Goal: Transaction & Acquisition: Purchase product/service

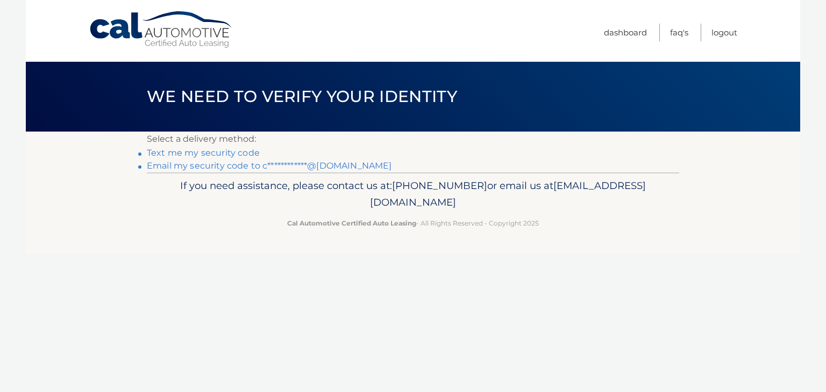
click at [219, 170] on link "**********" at bounding box center [269, 166] width 245 height 10
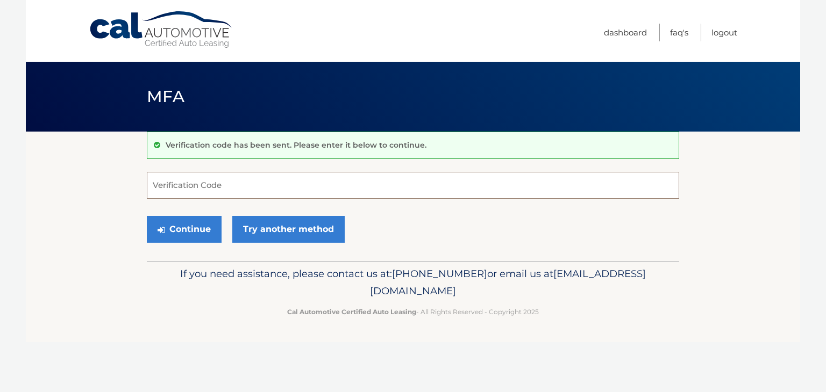
click at [218, 188] on input "Verification Code" at bounding box center [413, 185] width 532 height 27
type input "990929"
click at [192, 232] on button "Continue" at bounding box center [184, 229] width 75 height 27
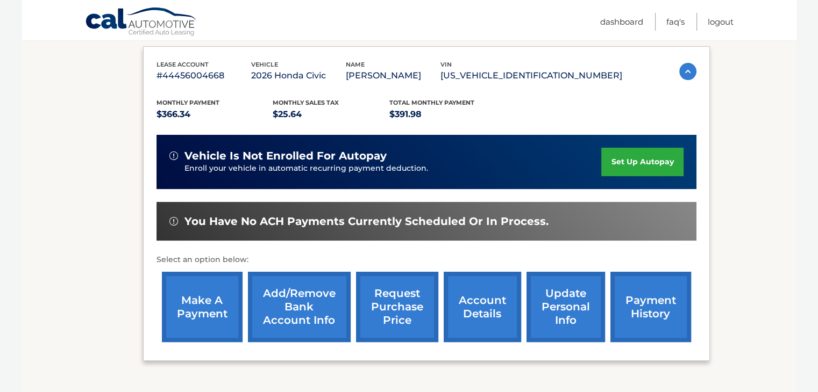
scroll to position [182, 0]
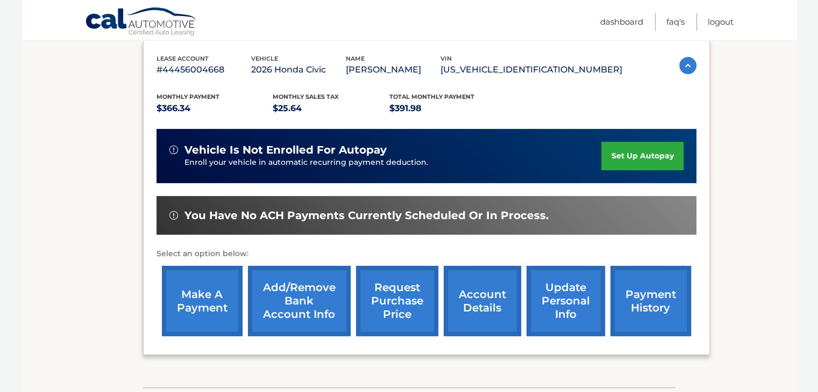
click at [196, 310] on link "make a payment" at bounding box center [202, 301] width 81 height 70
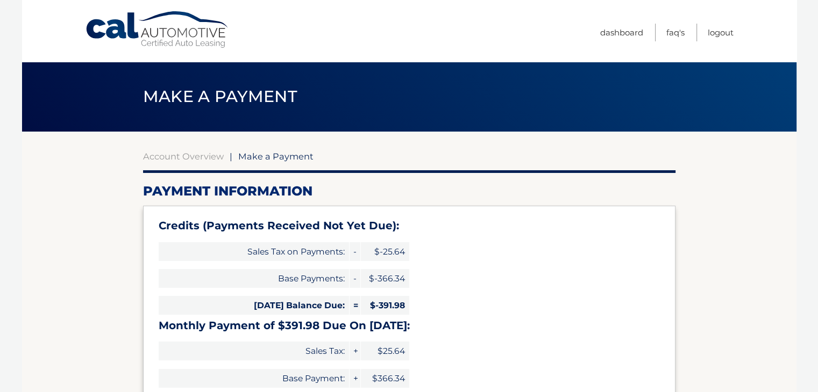
select select "MDU0YjIwZWQtZTRmZS00YmNjLTk3MjctNzkxMmVjZDQ5MDE3"
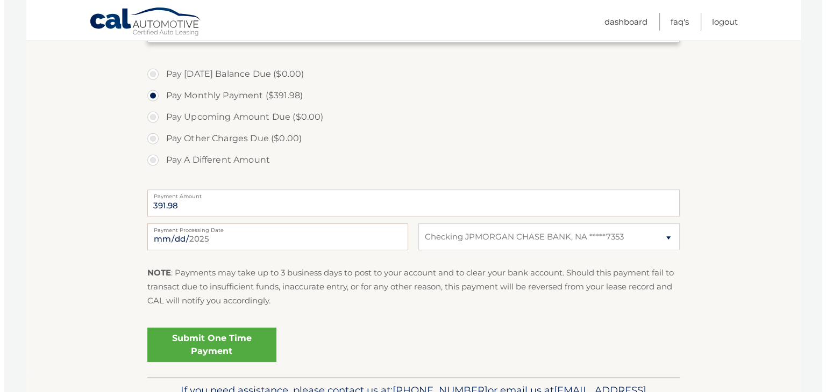
scroll to position [382, 0]
click at [226, 350] on link "Submit One Time Payment" at bounding box center [207, 344] width 129 height 34
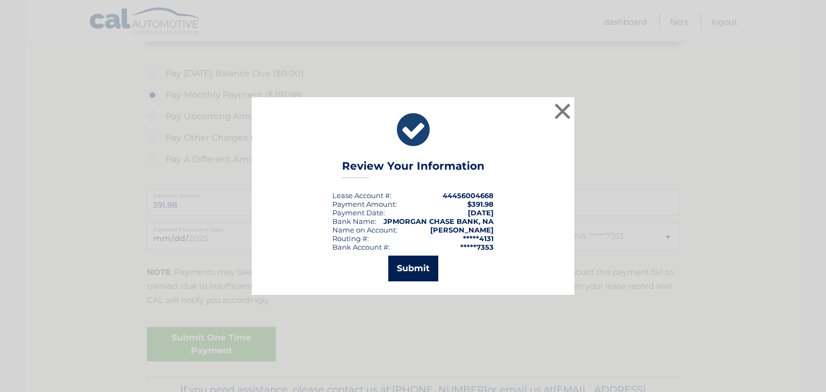
click at [421, 271] on button "Submit" at bounding box center [413, 269] width 50 height 26
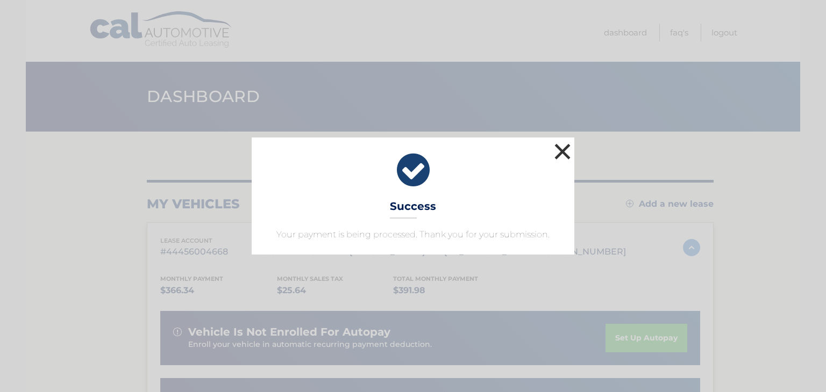
click at [556, 152] on button "×" at bounding box center [562, 152] width 22 height 22
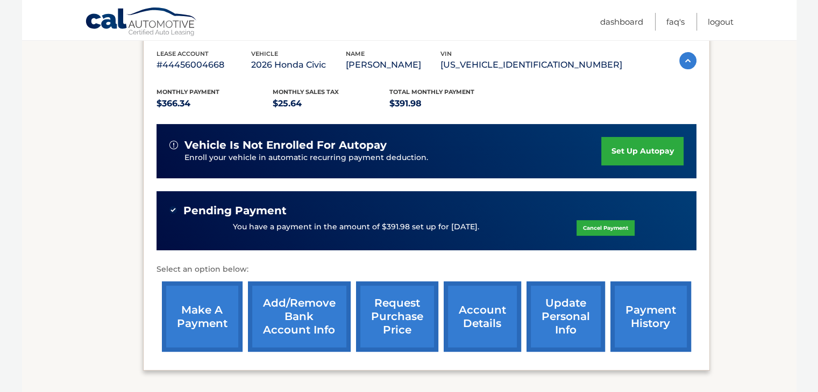
scroll to position [166, 0]
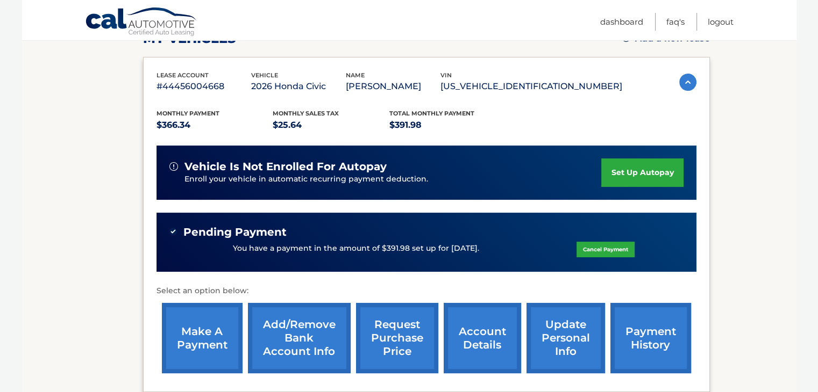
click at [631, 330] on link "payment history" at bounding box center [650, 338] width 81 height 70
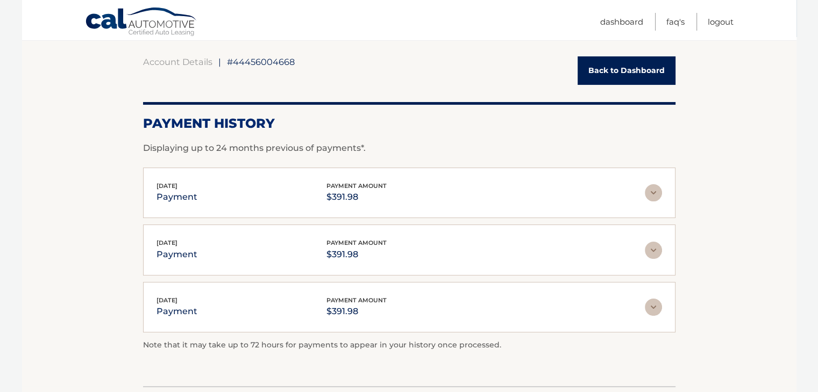
scroll to position [95, 0]
click at [651, 194] on img at bounding box center [652, 192] width 17 height 17
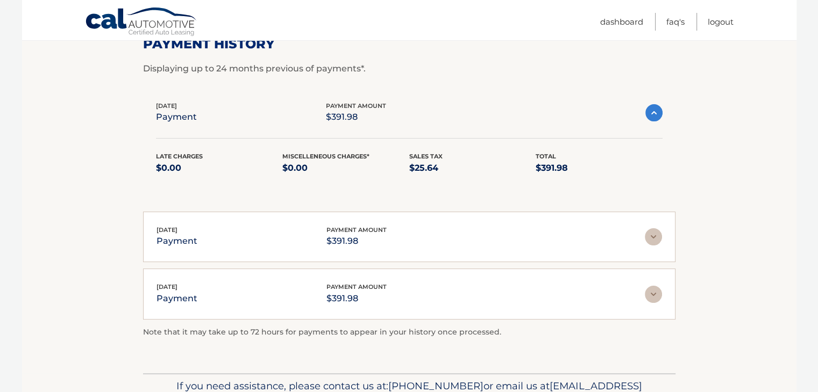
scroll to position [179, 0]
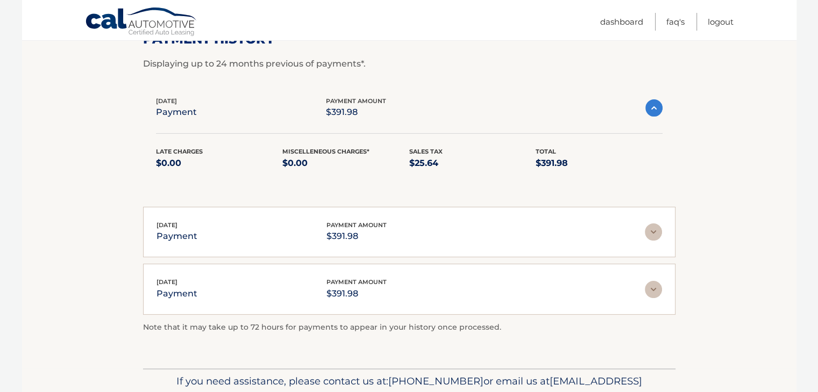
click at [654, 240] on div "[DATE] payment payment amount $391.98" at bounding box center [408, 232] width 505 height 24
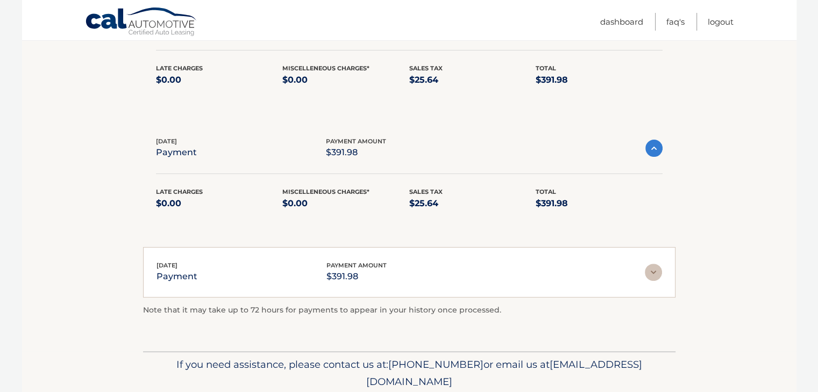
scroll to position [269, 0]
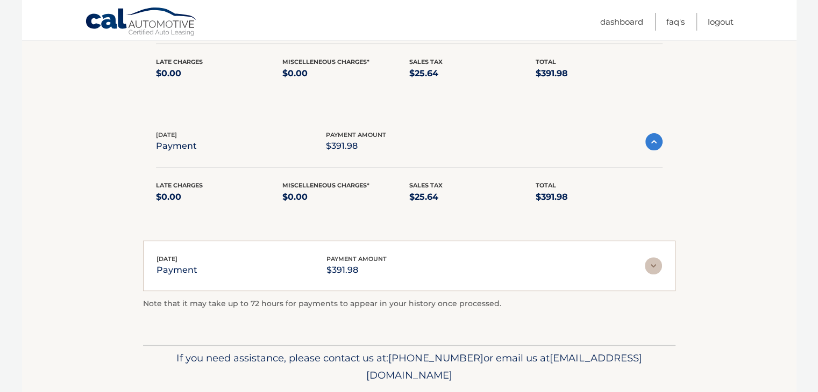
click at [649, 266] on img at bounding box center [652, 265] width 17 height 17
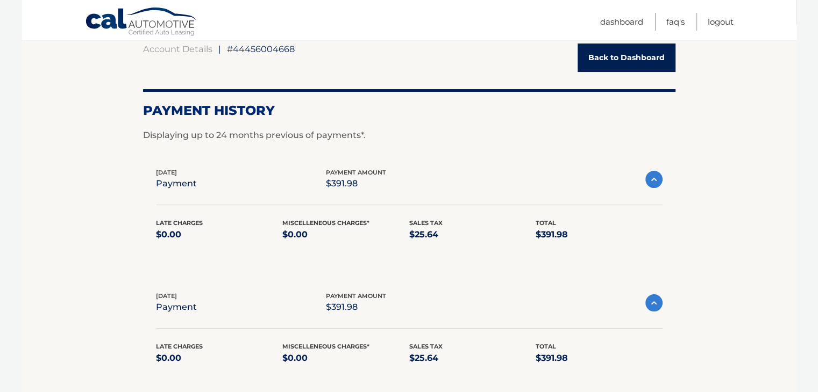
scroll to position [34, 0]
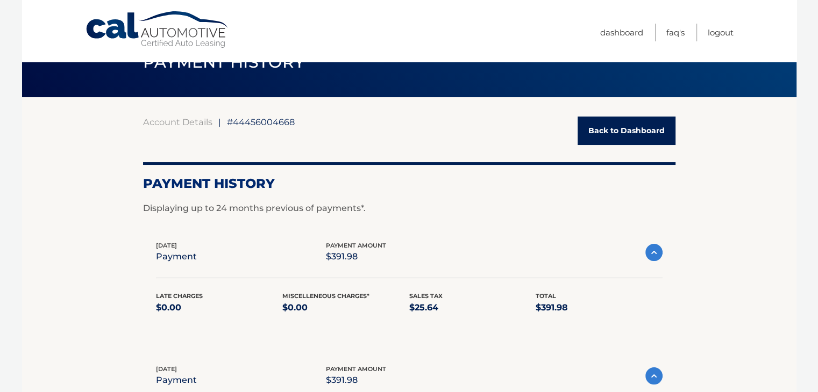
click at [615, 131] on link "Back to Dashboard" at bounding box center [626, 131] width 98 height 28
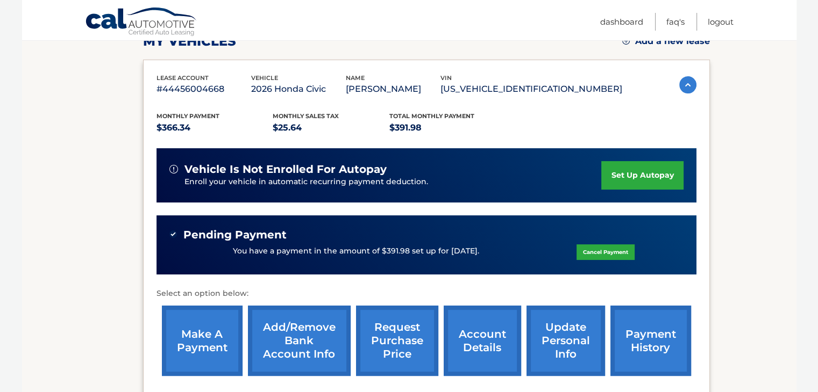
scroll to position [197, 0]
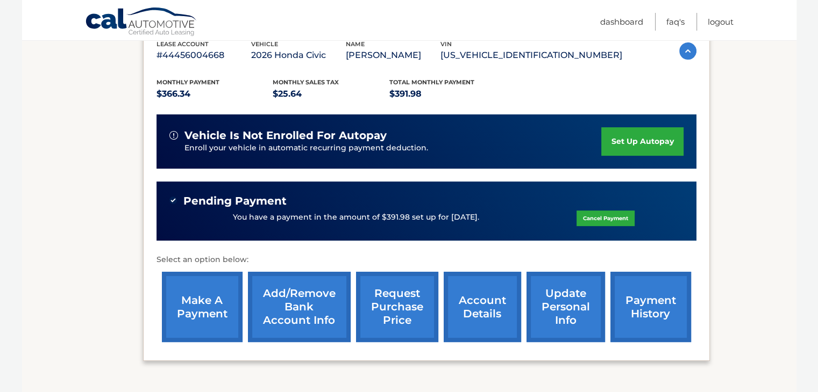
click at [481, 306] on link "account details" at bounding box center [481, 307] width 77 height 70
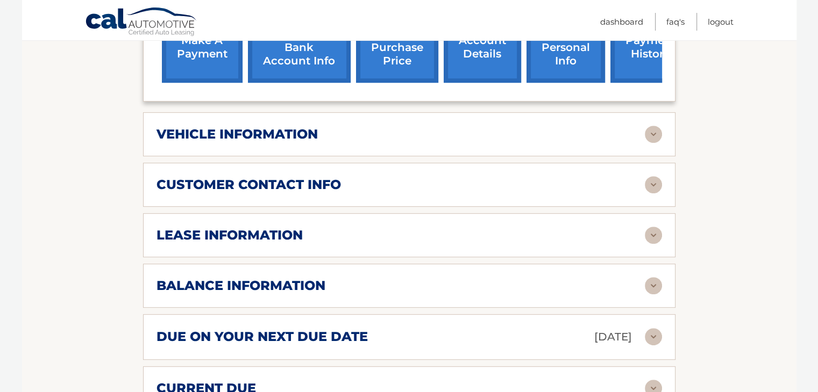
scroll to position [473, 0]
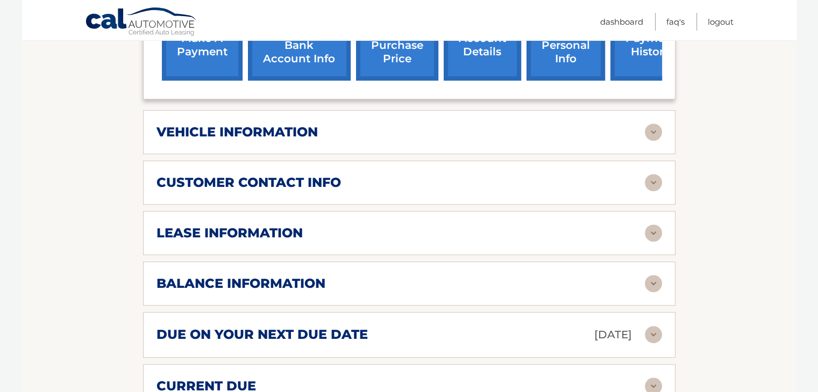
click at [531, 238] on div "lease information" at bounding box center [400, 233] width 488 height 16
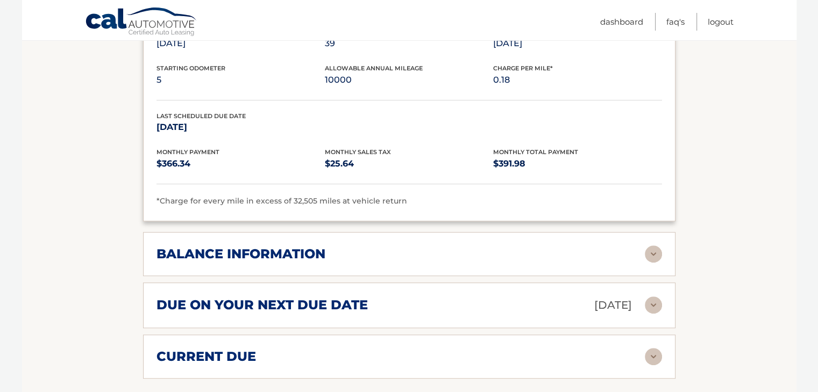
scroll to position [715, 0]
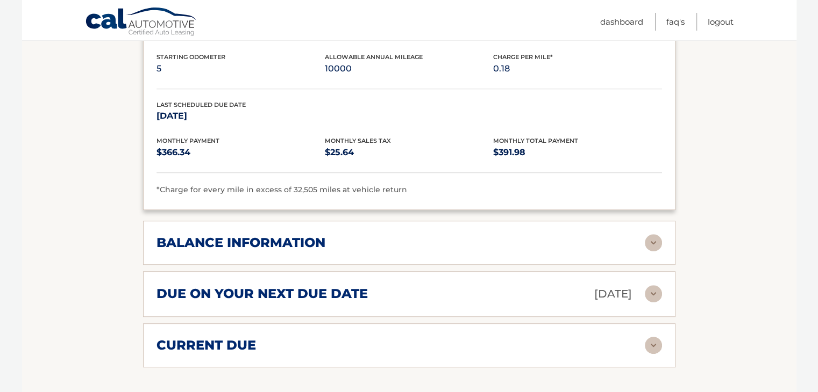
click at [523, 239] on div "balance information" at bounding box center [400, 243] width 488 height 16
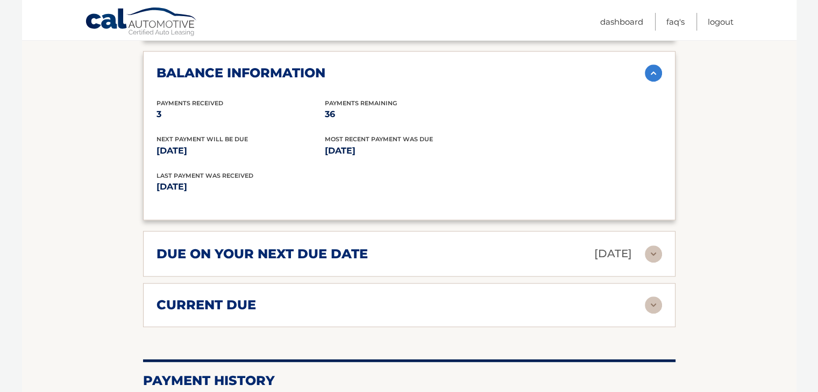
scroll to position [886, 0]
click at [520, 256] on div "due on your next due date Oct 17, 2025" at bounding box center [400, 253] width 488 height 19
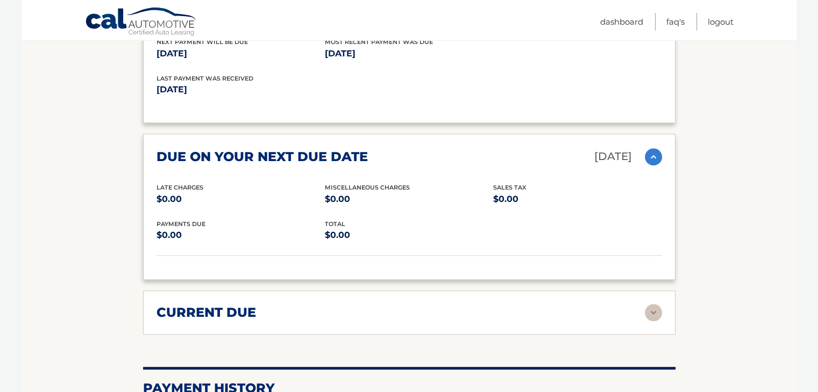
scroll to position [984, 0]
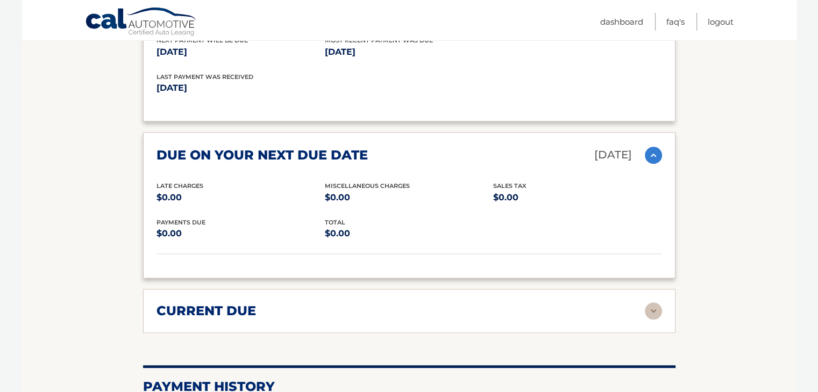
click at [504, 303] on div "current due" at bounding box center [400, 311] width 488 height 16
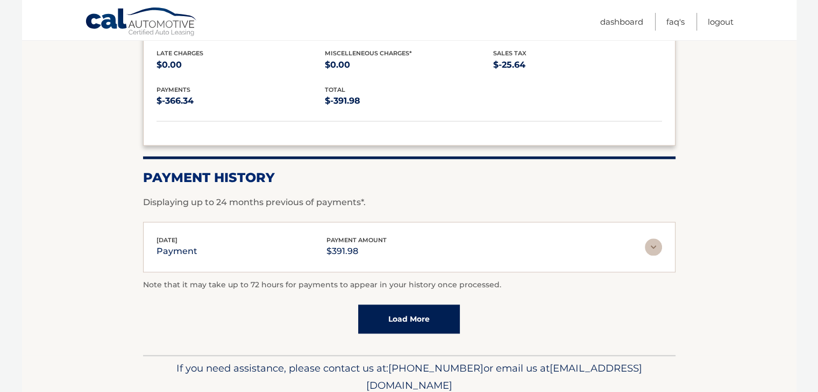
scroll to position [1279, 0]
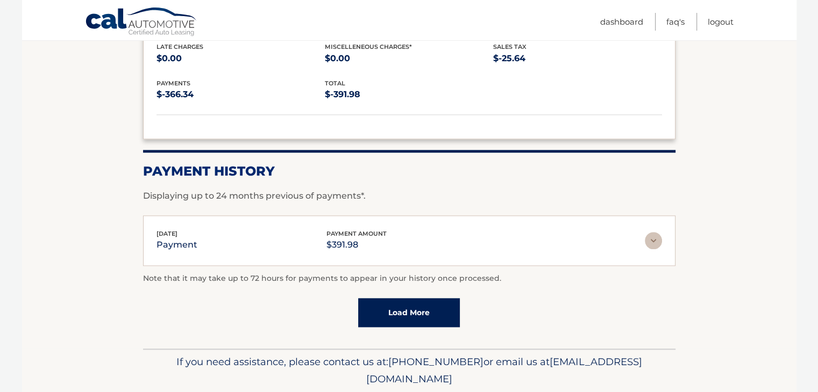
click at [650, 235] on img at bounding box center [652, 240] width 17 height 17
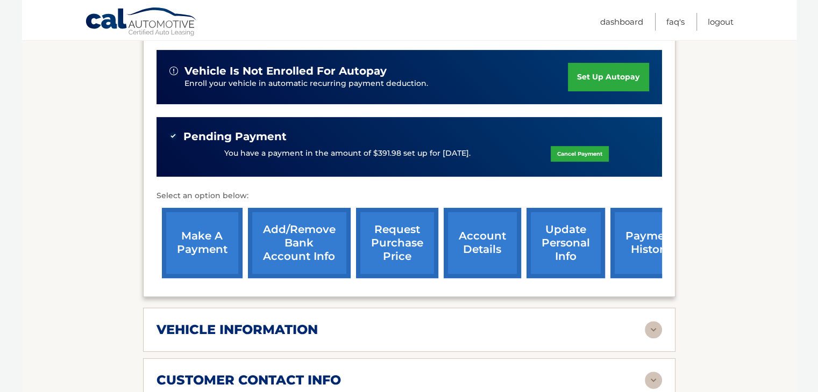
scroll to position [275, 0]
click at [642, 228] on link "payment history" at bounding box center [650, 243] width 81 height 70
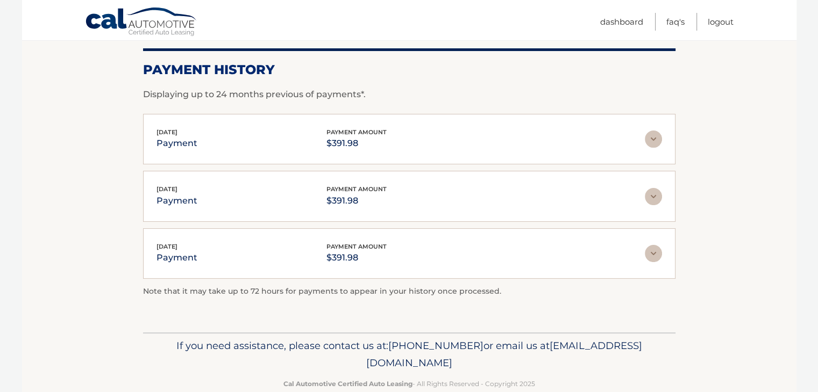
scroll to position [149, 0]
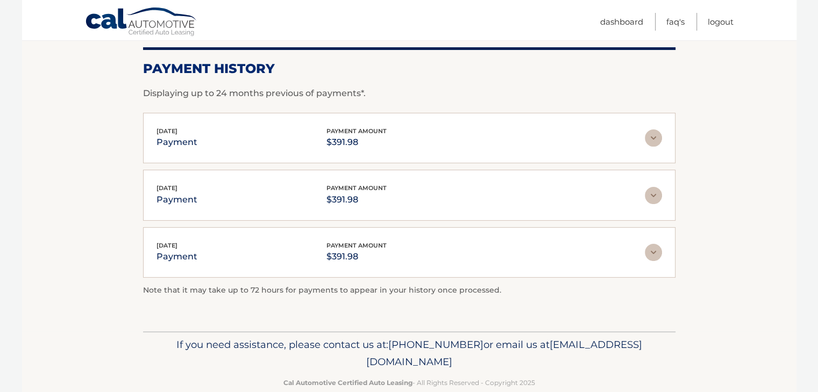
click at [658, 244] on img at bounding box center [652, 252] width 17 height 17
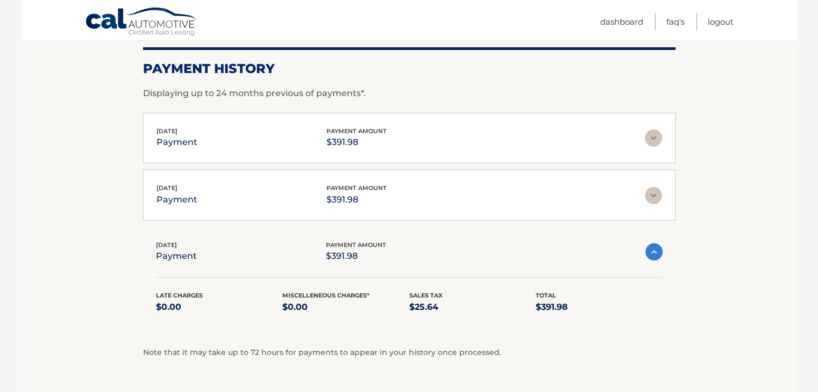
click at [658, 243] on img at bounding box center [653, 251] width 17 height 17
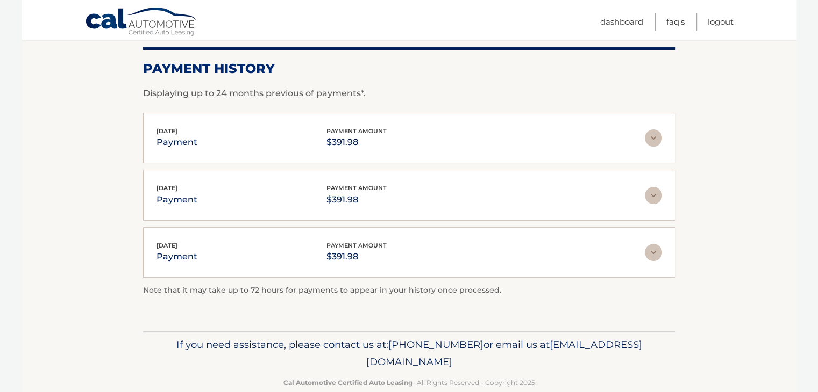
click at [652, 190] on img at bounding box center [652, 195] width 17 height 17
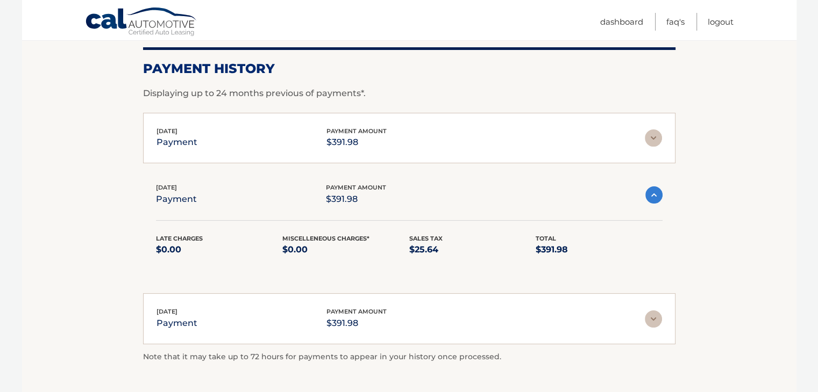
click at [652, 190] on img at bounding box center [653, 195] width 17 height 17
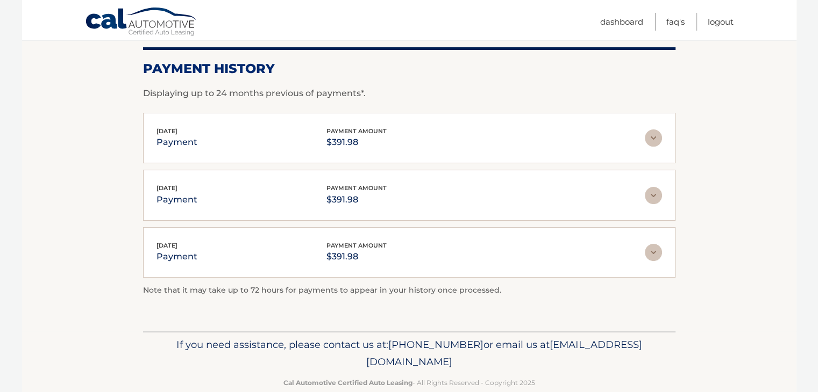
click at [653, 139] on img at bounding box center [652, 138] width 17 height 17
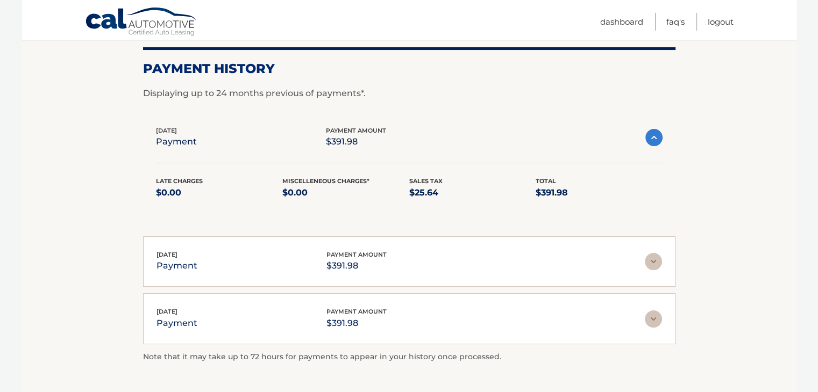
click at [653, 139] on img at bounding box center [653, 137] width 17 height 17
